Goal: Find specific page/section: Find specific page/section

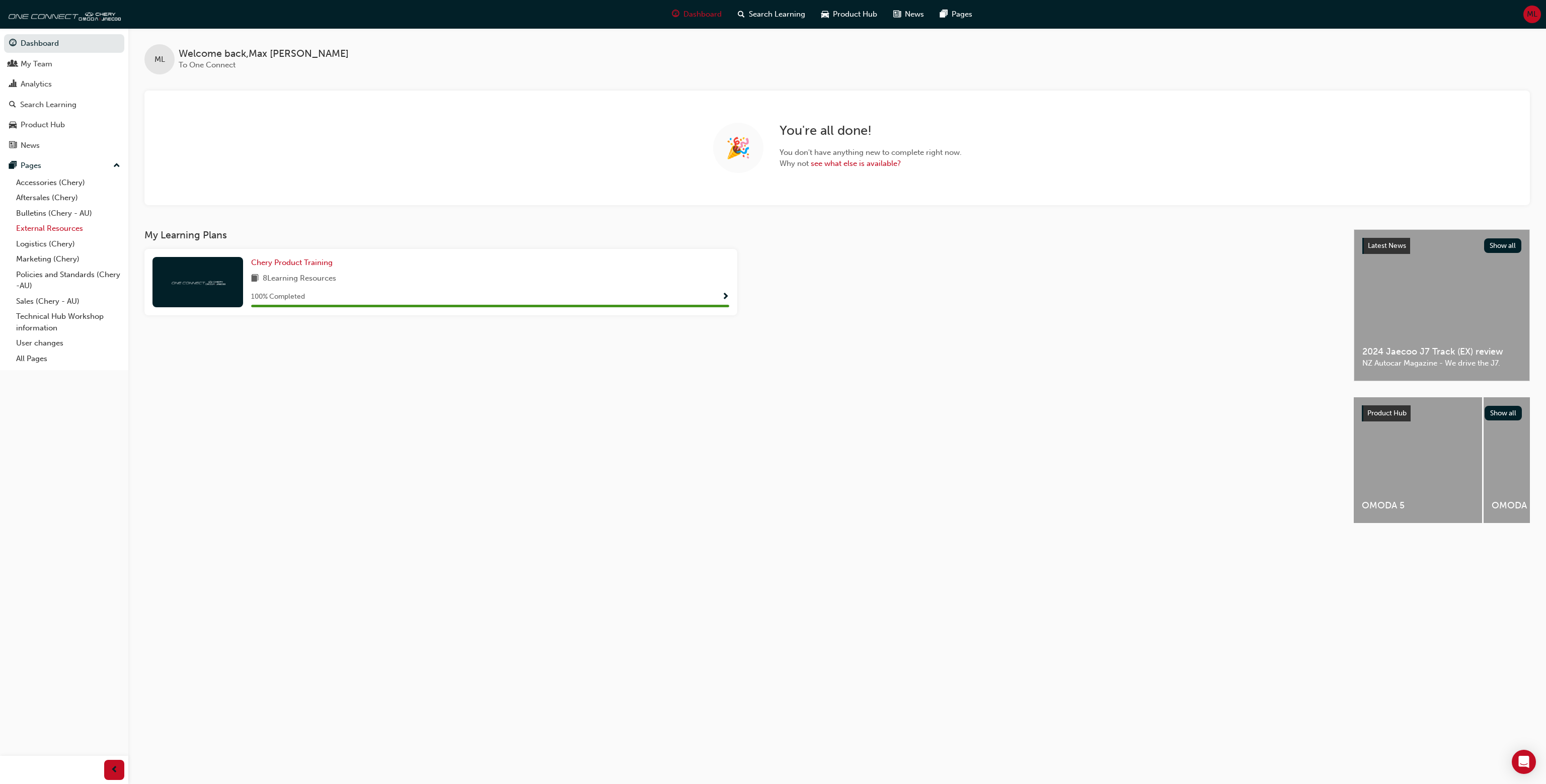
click at [70, 229] on link "External Resources" at bounding box center [68, 229] width 112 height 16
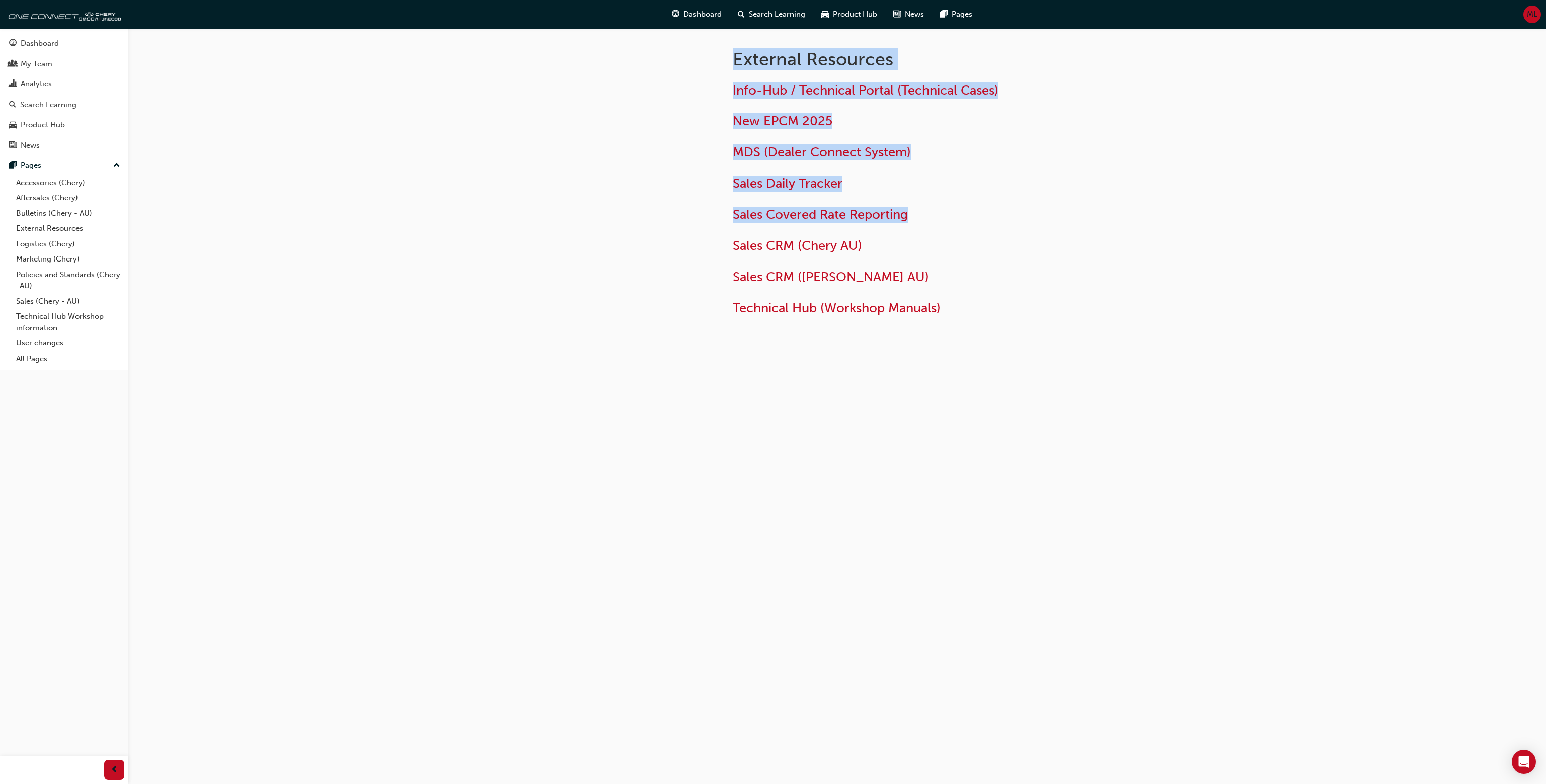
drag, startPoint x: 701, startPoint y: 170, endPoint x: 1002, endPoint y: 224, distance: 305.8
click at [1002, 224] on div "External Resources Info-Hub / Technical Portal (Technical Cases) New EPCM 2025 …" at bounding box center [837, 196] width 604 height 336
click at [1002, 224] on div "Info-Hub / Technical Portal (Technical Cases) New EPCM 2025 MDS (Dealer Connect…" at bounding box center [896, 199] width 327 height 233
drag, startPoint x: 1003, startPoint y: 225, endPoint x: 695, endPoint y: 193, distance: 309.7
click at [707, 200] on div "External Resources Info-Hub / Technical Portal (Technical Cases) New EPCM 2025 …" at bounding box center [837, 196] width 604 height 336
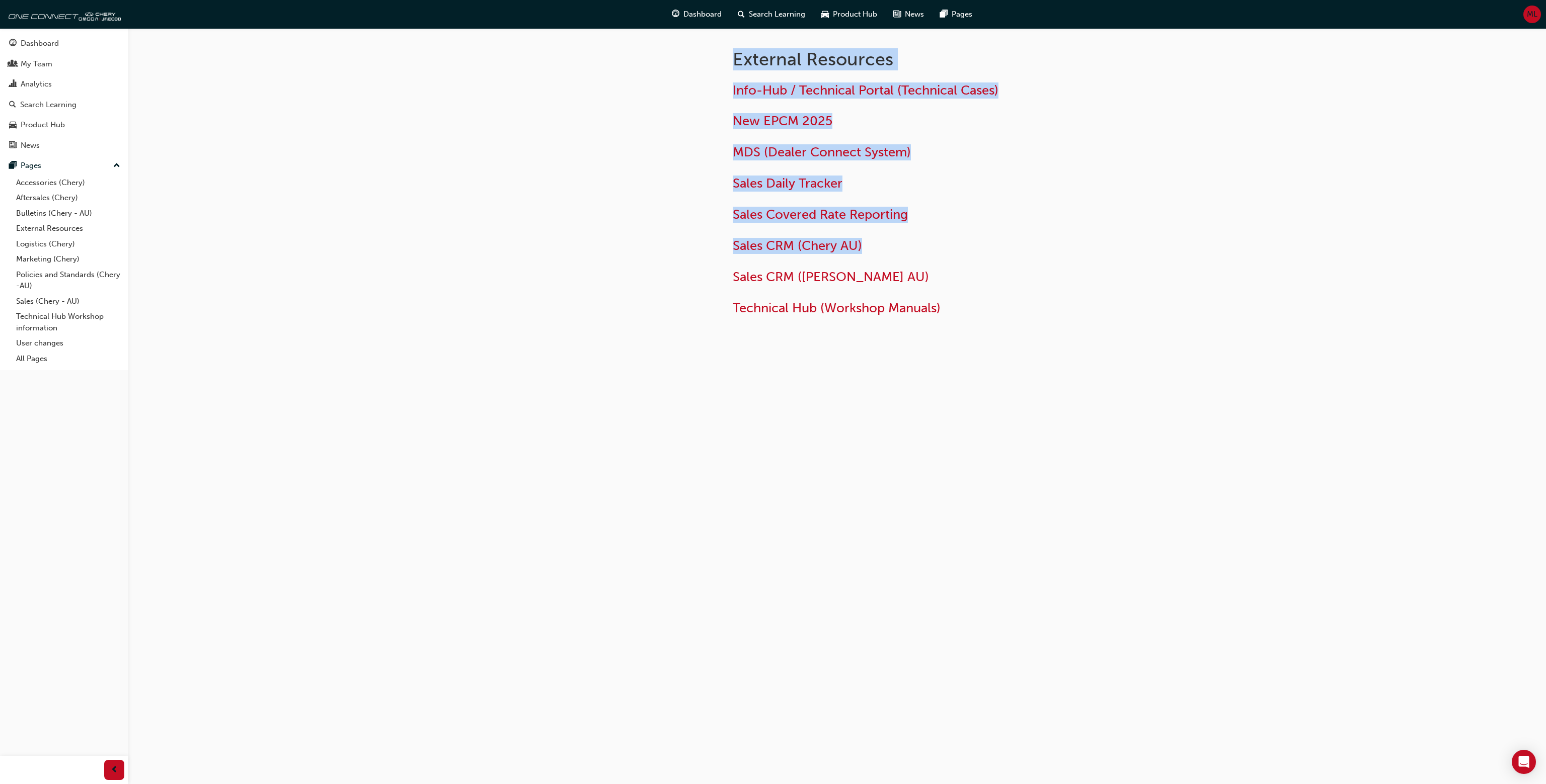
click at [694, 191] on div at bounding box center [626, 196] width 181 height 336
click at [1109, 245] on div "Info-Hub / Technical Portal (Technical Cases) New EPCM 2025 MDS (Dealer Connect…" at bounding box center [927, 196] width 390 height 242
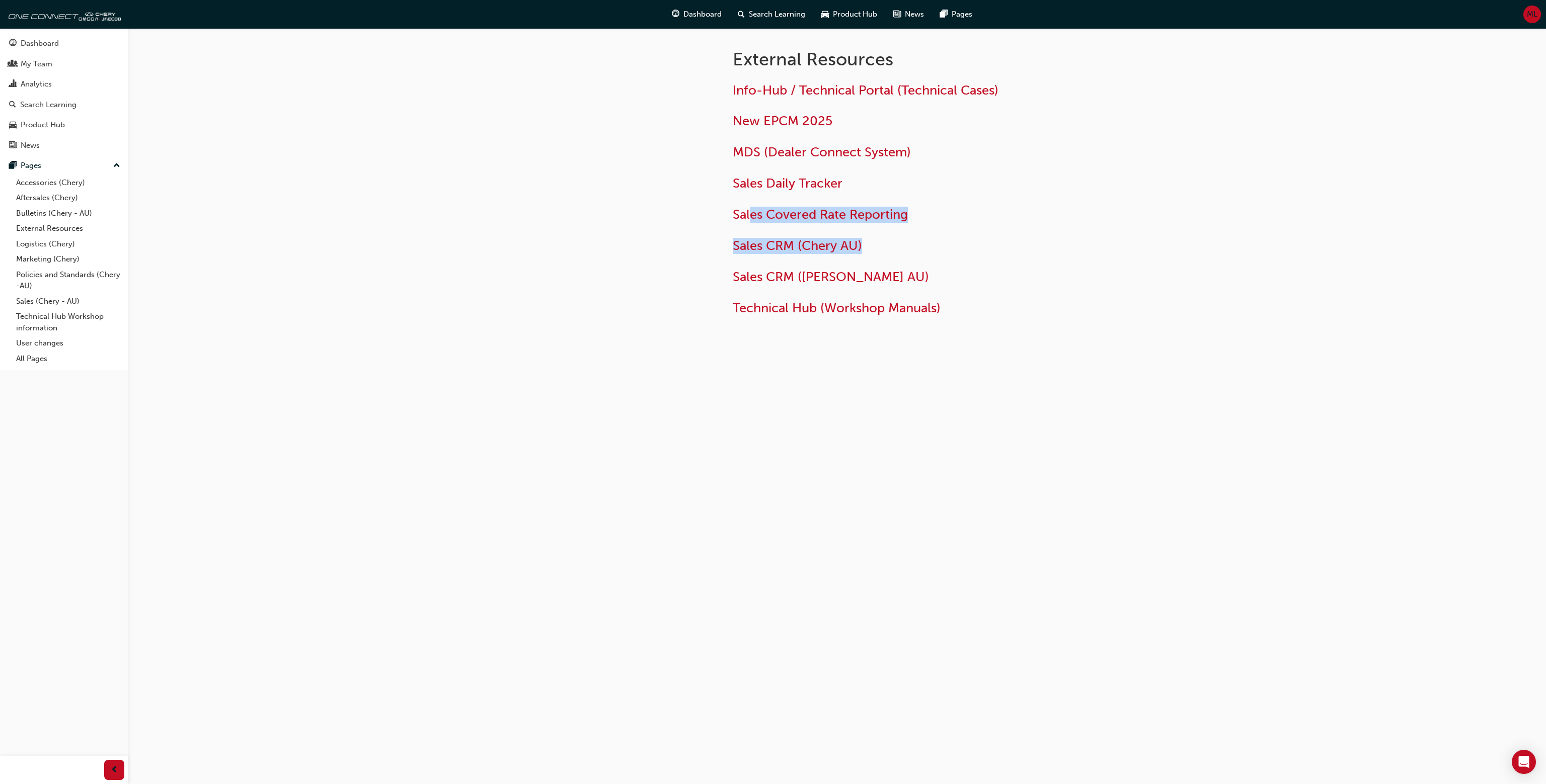
drag, startPoint x: 903, startPoint y: 207, endPoint x: 682, endPoint y: 187, distance: 221.9
click at [682, 187] on div "External Resources Info-Hub / Technical Portal (Technical Cases) New EPCM 2025 …" at bounding box center [837, 196] width 604 height 336
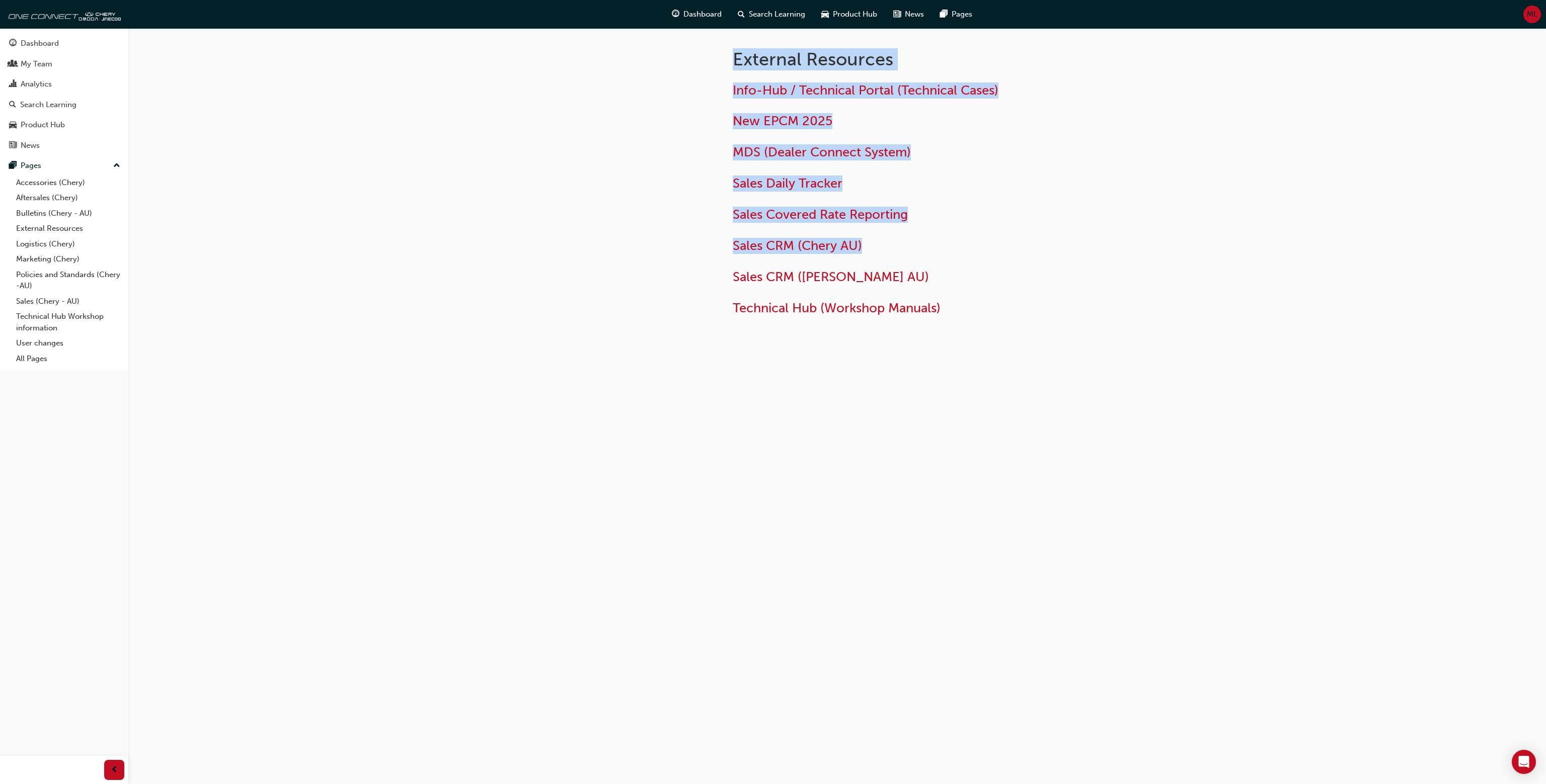
click at [682, 187] on div at bounding box center [626, 196] width 181 height 336
drag, startPoint x: 666, startPoint y: 181, endPoint x: 1101, endPoint y: 264, distance: 442.8
click at [1101, 264] on div "External Resources Info-Hub / Technical Portal (Technical Cases) New EPCM 2025 …" at bounding box center [837, 196] width 604 height 336
click at [1101, 264] on div "Info-Hub / Technical Portal (Technical Cases) New EPCM 2025 MDS (Dealer Connect…" at bounding box center [927, 196] width 390 height 242
drag, startPoint x: 1154, startPoint y: 393, endPoint x: 568, endPoint y: 143, distance: 637.1
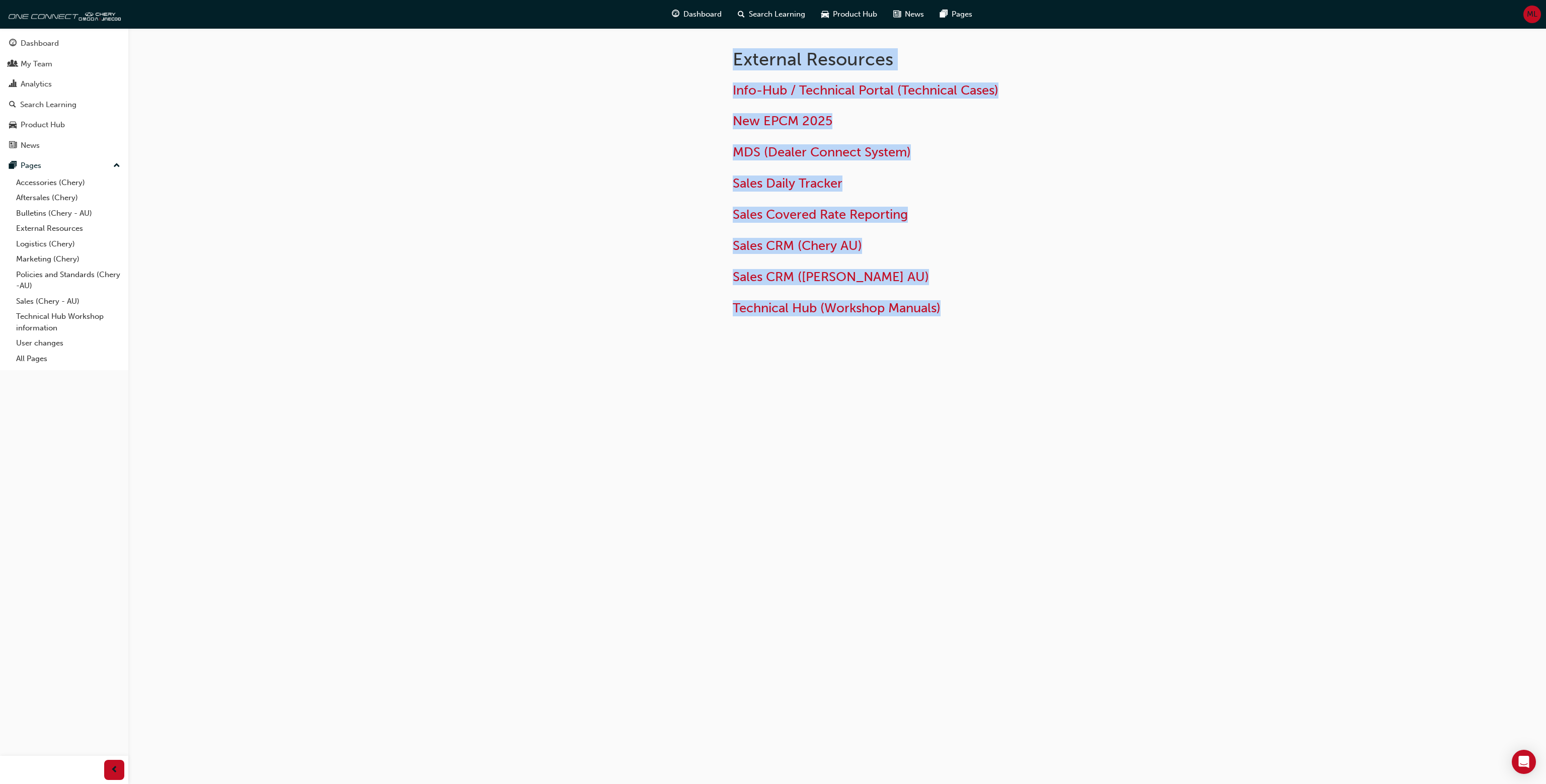
click at [568, 143] on div "External Resources Info-Hub / Technical Portal (Technical Cases) New EPCM 2025 …" at bounding box center [773, 392] width 1546 height 784
drag, startPoint x: 568, startPoint y: 143, endPoint x: 633, endPoint y: 91, distance: 83.2
click at [569, 143] on div at bounding box center [626, 196] width 181 height 336
click at [635, 91] on div at bounding box center [626, 196] width 181 height 336
click at [709, 68] on div at bounding box center [626, 196] width 181 height 336
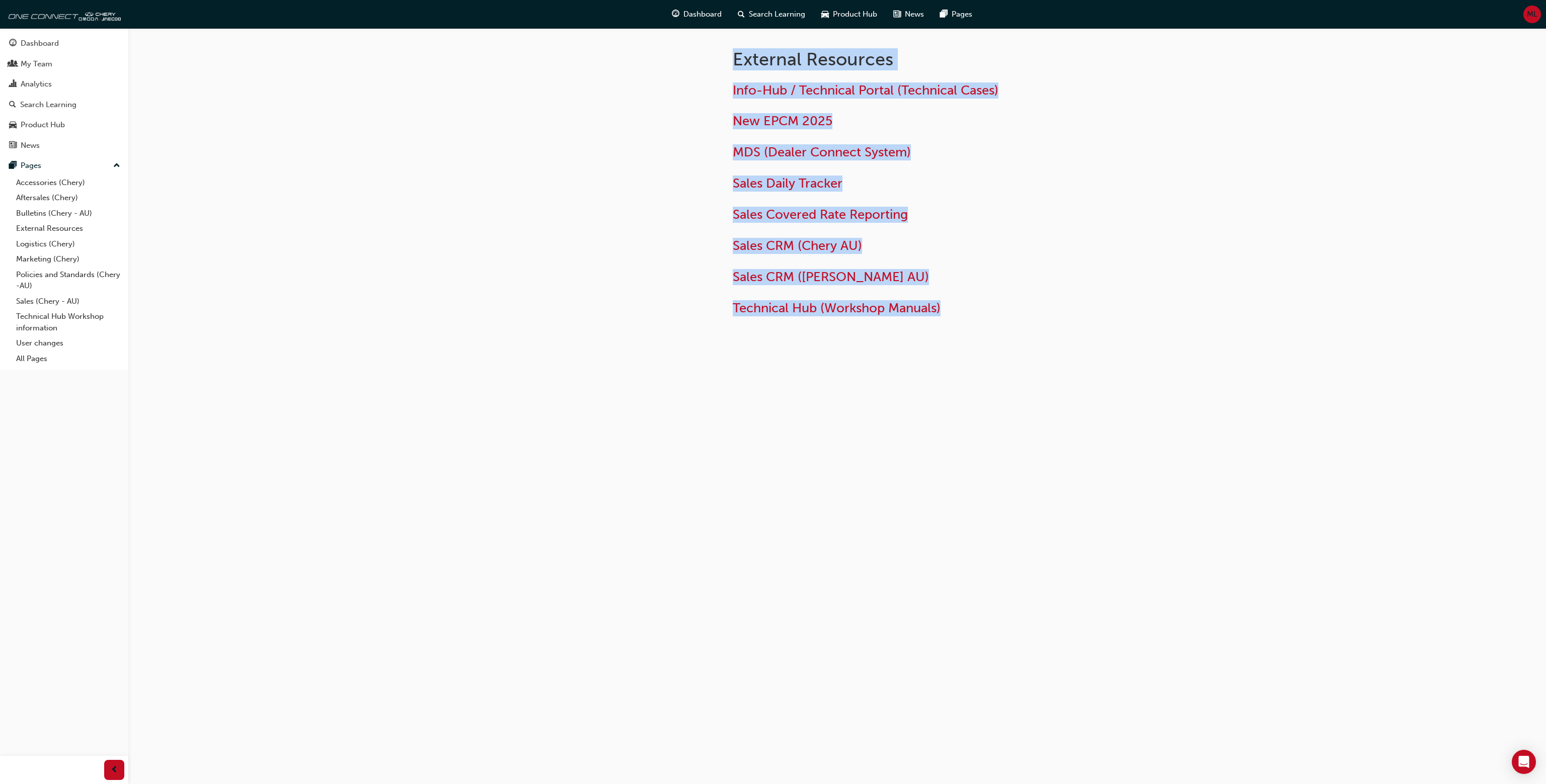
drag, startPoint x: 726, startPoint y: 57, endPoint x: 1067, endPoint y: 328, distance: 435.6
click at [1067, 328] on div "External Resources Info-Hub / Technical Portal (Technical Cases) New EPCM 2025 …" at bounding box center [927, 180] width 423 height 303
drag, startPoint x: 1065, startPoint y: 327, endPoint x: 644, endPoint y: 56, distance: 500.7
click at [644, 56] on div "External Resources Info-Hub / Technical Portal (Technical Cases) New EPCM 2025 …" at bounding box center [837, 196] width 604 height 336
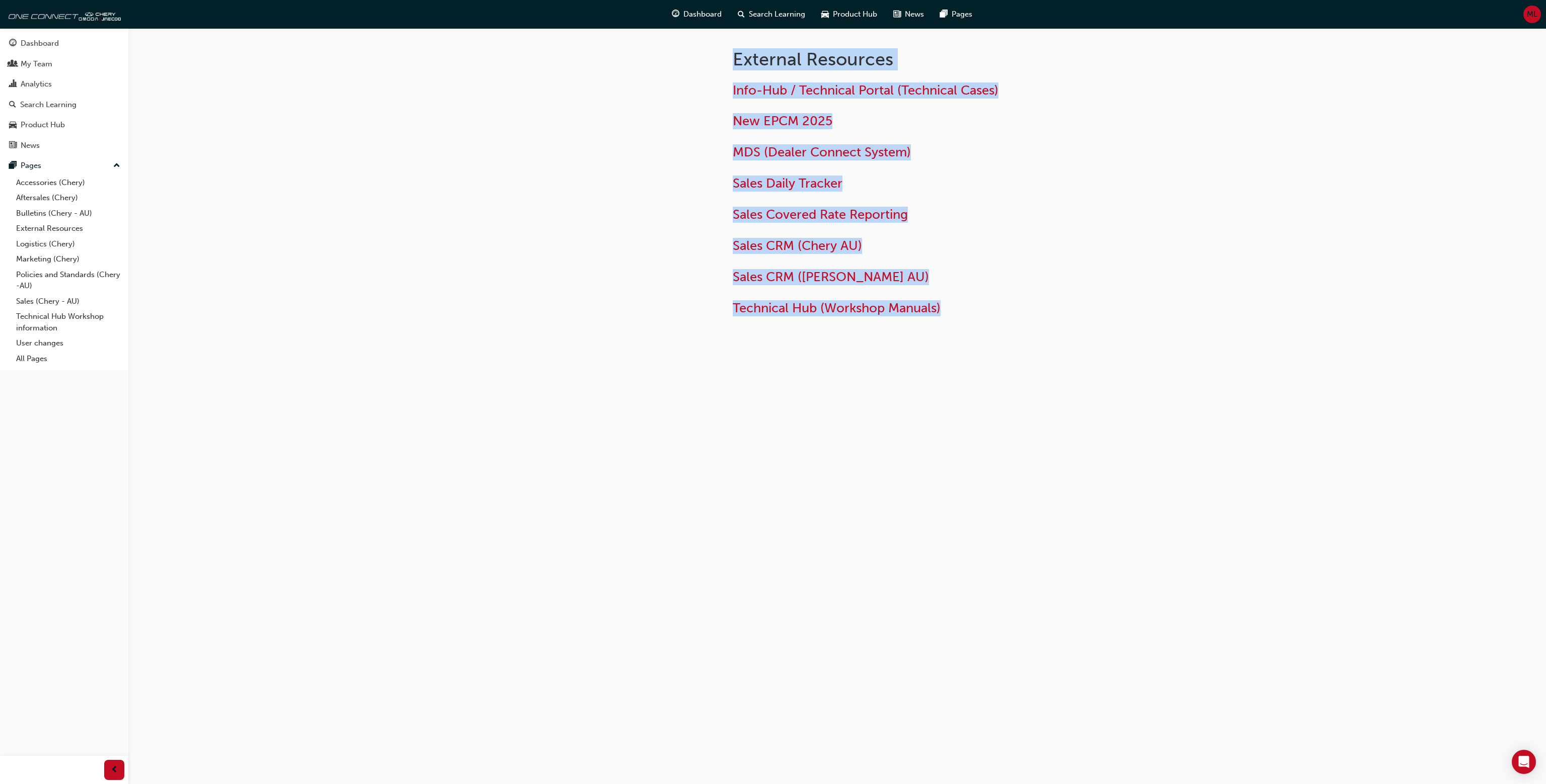
click at [644, 55] on div at bounding box center [626, 196] width 181 height 336
drag, startPoint x: 670, startPoint y: 48, endPoint x: 1191, endPoint y: 344, distance: 599.2
click at [1191, 344] on div "External Resources Info-Hub / Technical Portal (Technical Cases) New EPCM 2025 …" at bounding box center [773, 392] width 1546 height 784
drag, startPoint x: 1033, startPoint y: 365, endPoint x: 656, endPoint y: 60, distance: 484.9
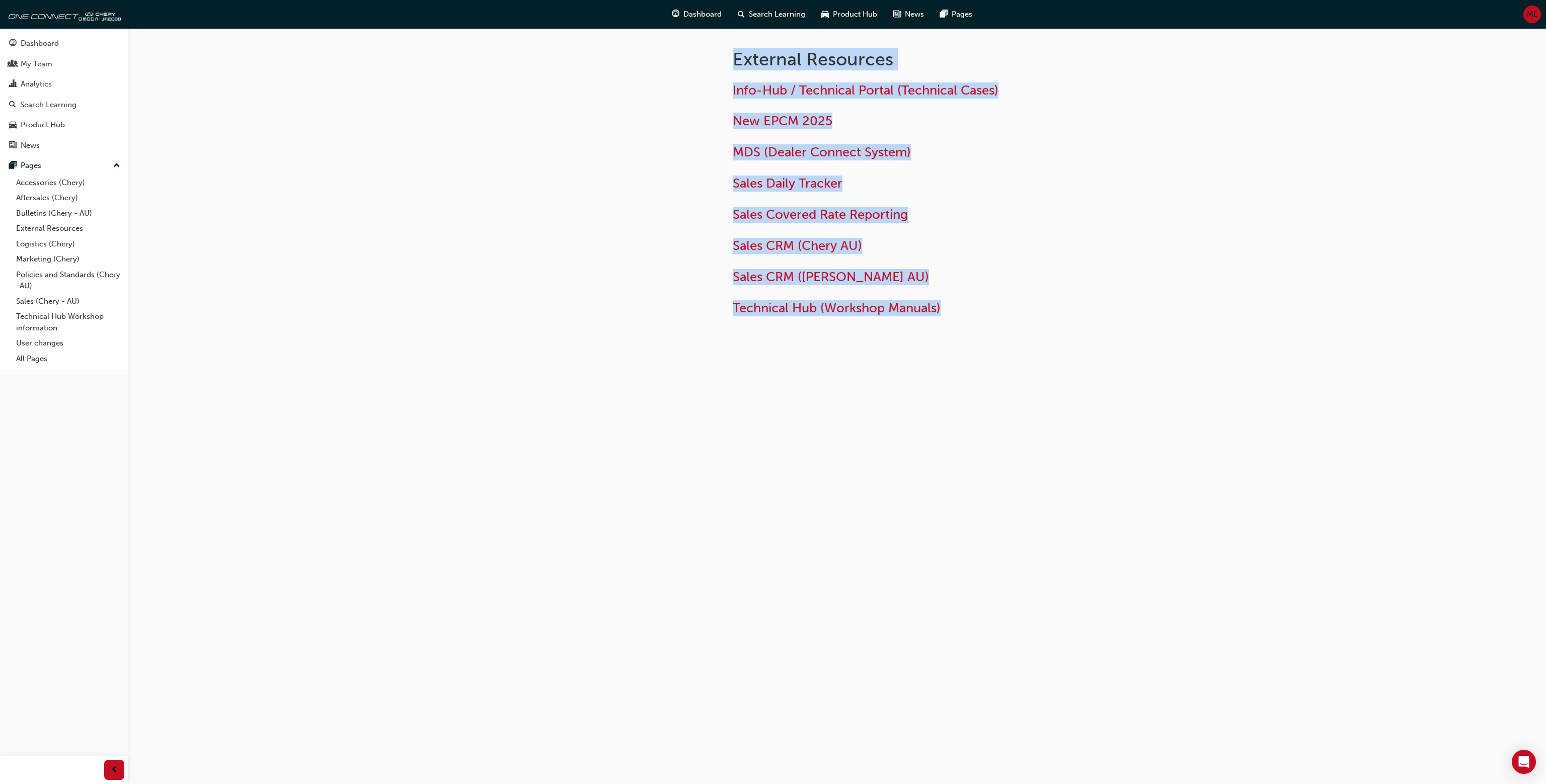
click at [644, 66] on div "External Resources Info-Hub / Technical Portal (Technical Cases) New EPCM 2025 …" at bounding box center [837, 212] width 604 height 367
click at [656, 60] on div at bounding box center [626, 196] width 181 height 336
drag, startPoint x: 1029, startPoint y: 371, endPoint x: 683, endPoint y: 48, distance: 473.3
click at [683, 48] on div "External Resources Info-Hub / Technical Portal (Technical Cases) New EPCM 2025 …" at bounding box center [837, 212] width 604 height 367
click at [682, 48] on div at bounding box center [626, 196] width 181 height 336
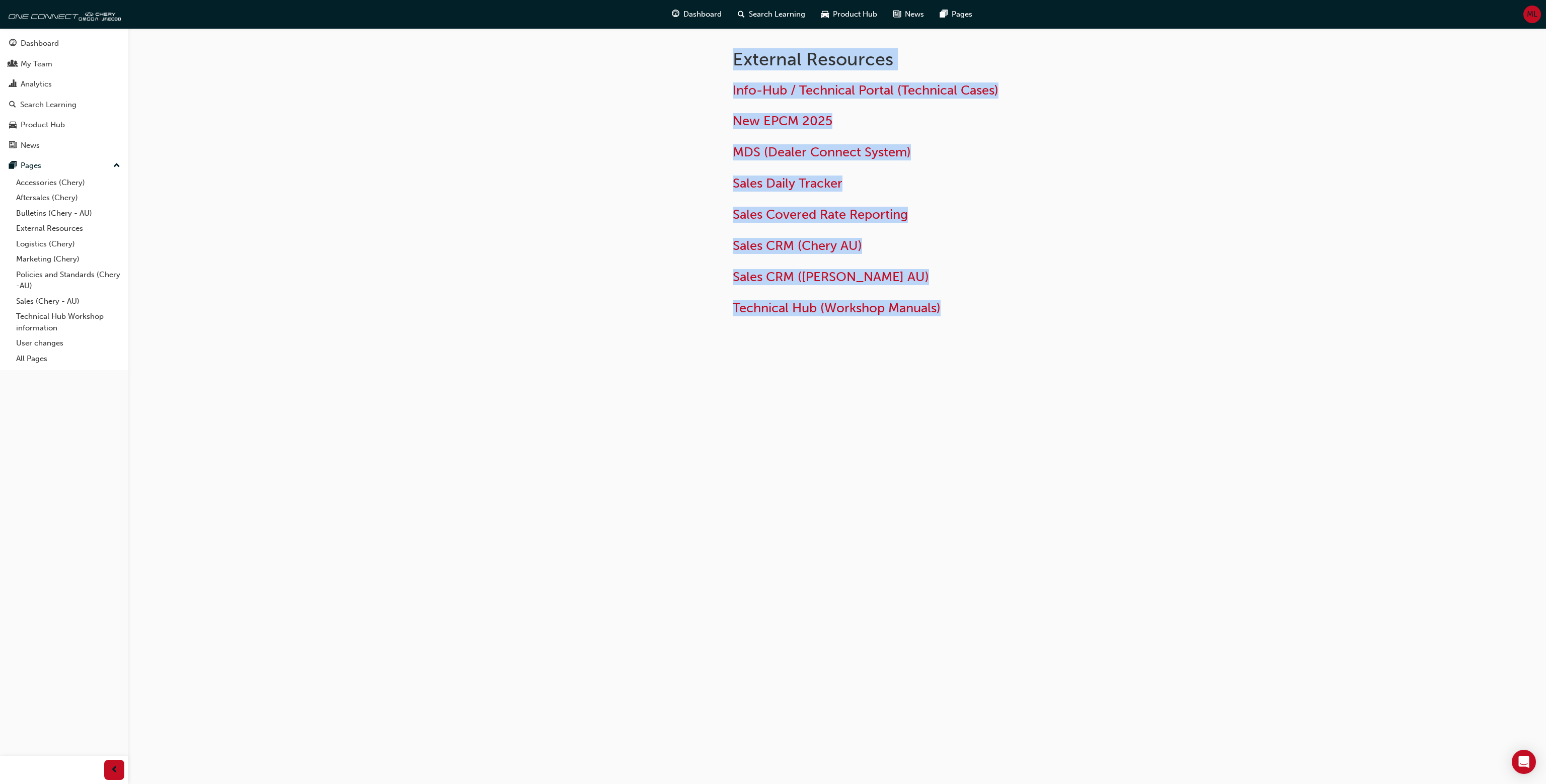
drag, startPoint x: 682, startPoint y: 48, endPoint x: 1136, endPoint y: 303, distance: 520.7
click at [1135, 301] on div "External Resources Info-Hub / Technical Portal (Technical Cases) New EPCM 2025 …" at bounding box center [837, 196] width 604 height 336
click at [1136, 303] on div "External Resources Info-Hub / Technical Portal (Technical Cases) New EPCM 2025 …" at bounding box center [927, 180] width 423 height 303
click at [658, 38] on div at bounding box center [626, 196] width 181 height 336
drag, startPoint x: 656, startPoint y: 56, endPoint x: 1121, endPoint y: 301, distance: 525.6
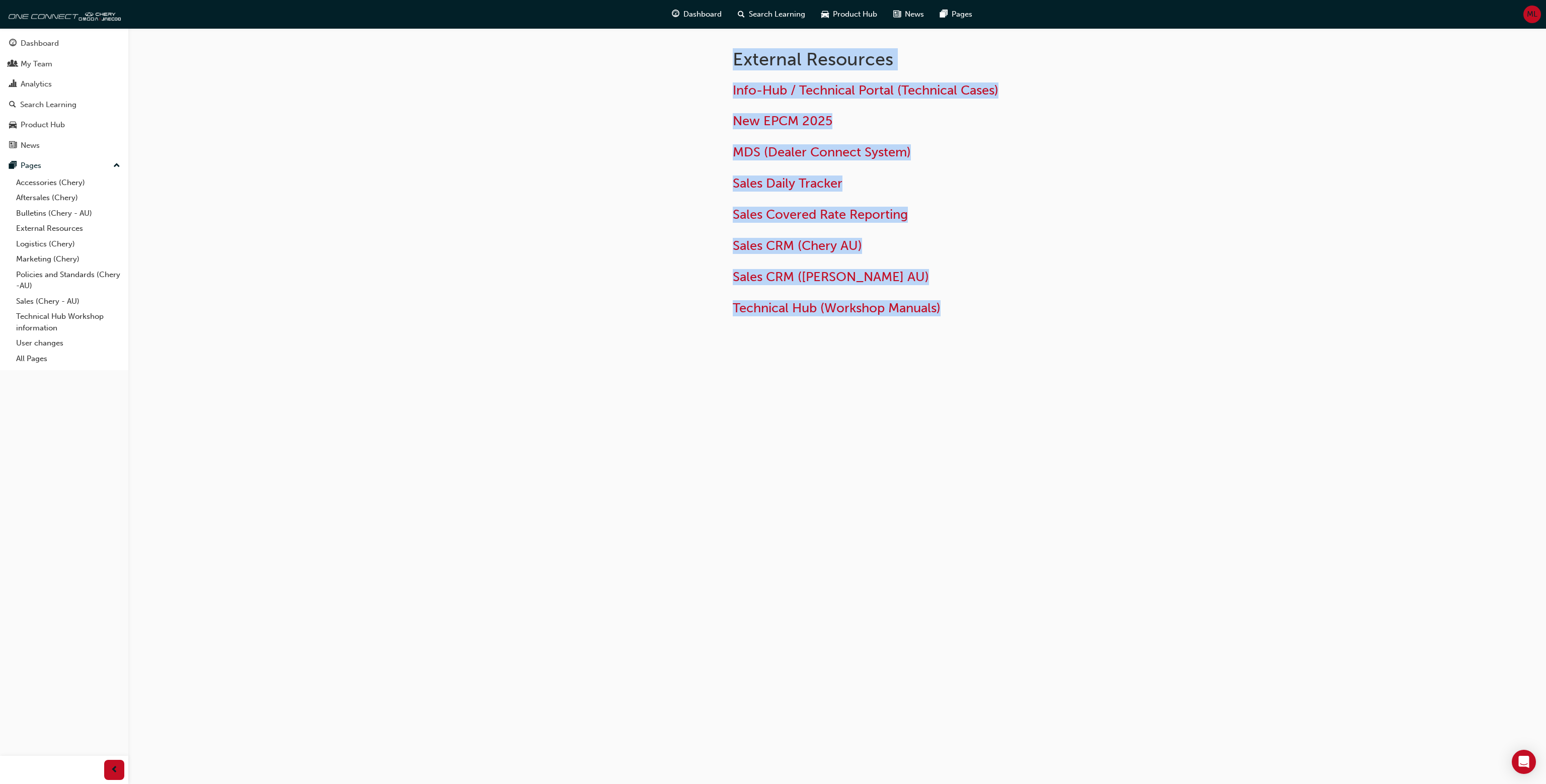
click at [1120, 301] on div "External Resources Info-Hub / Technical Portal (Technical Cases) New EPCM 2025 …" at bounding box center [837, 196] width 604 height 336
click at [1121, 301] on div "Info-Hub / Technical Portal (Technical Cases) New EPCM 2025 MDS (Dealer Connect…" at bounding box center [927, 196] width 390 height 242
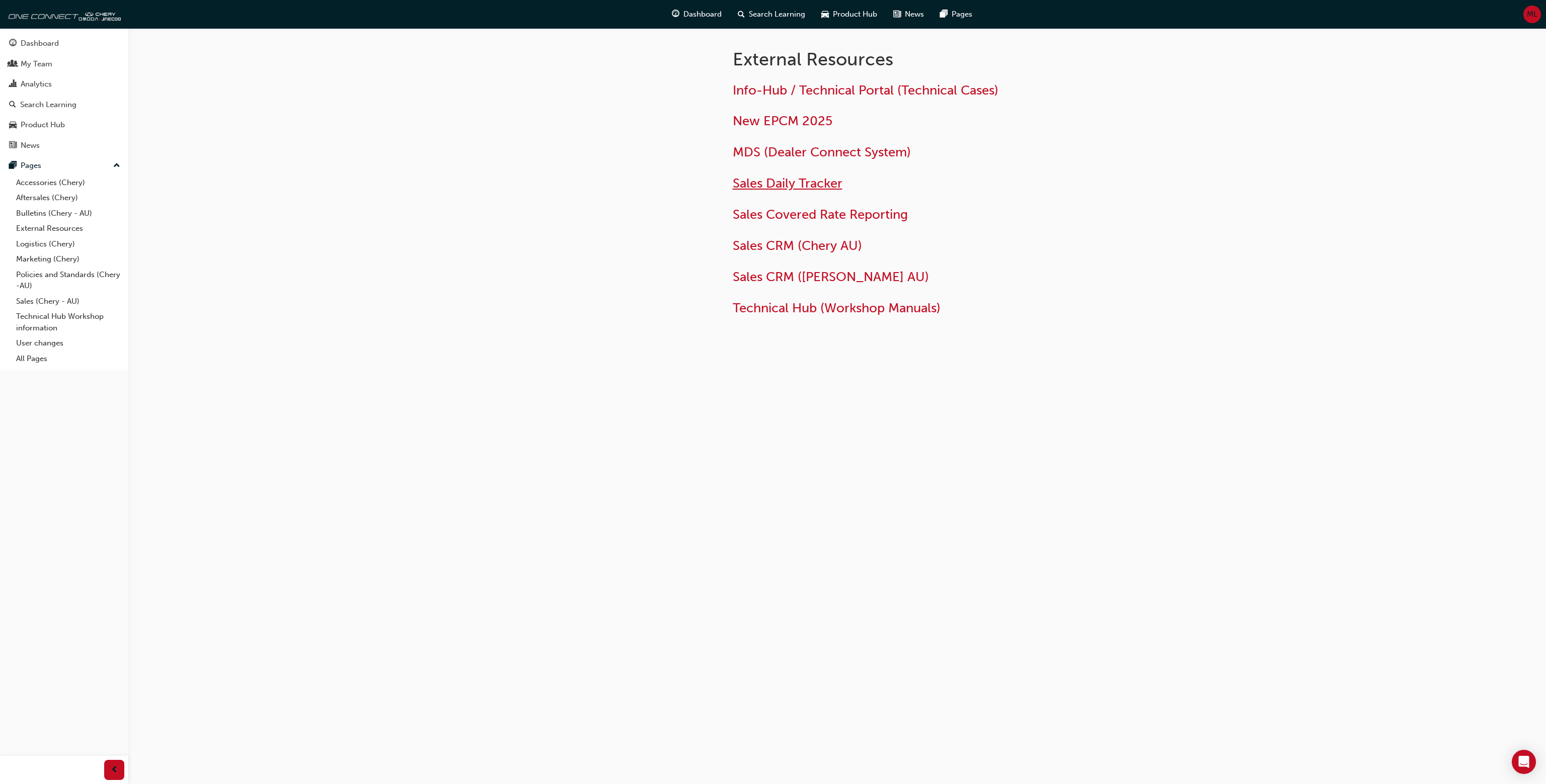
click at [800, 180] on span "Sales Daily Tracker" at bounding box center [786, 183] width 109 height 16
